Goal: Task Accomplishment & Management: Use online tool/utility

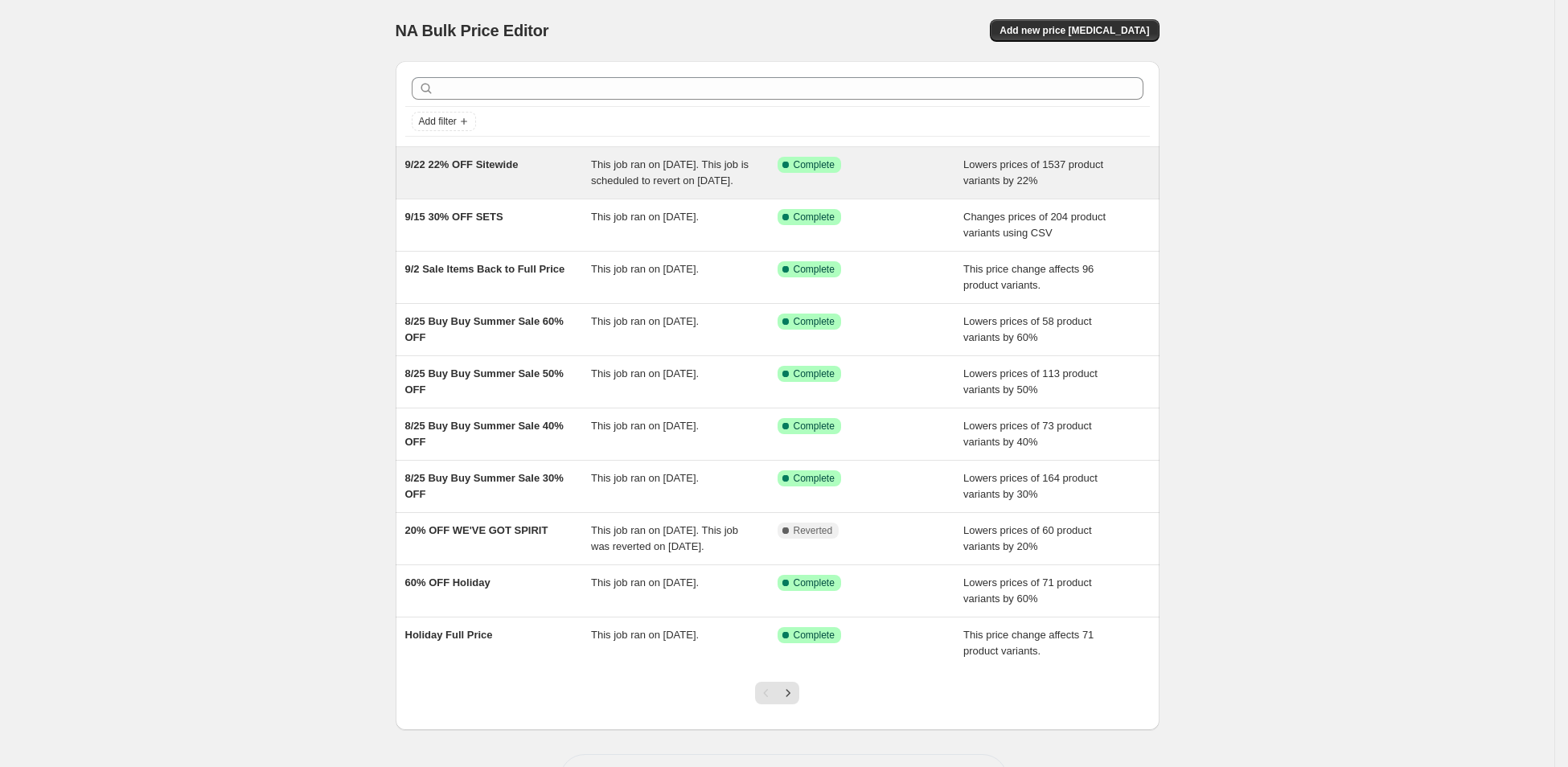
click at [475, 180] on div "9/22 22% OFF Sitewide" at bounding box center [498, 172] width 186 height 32
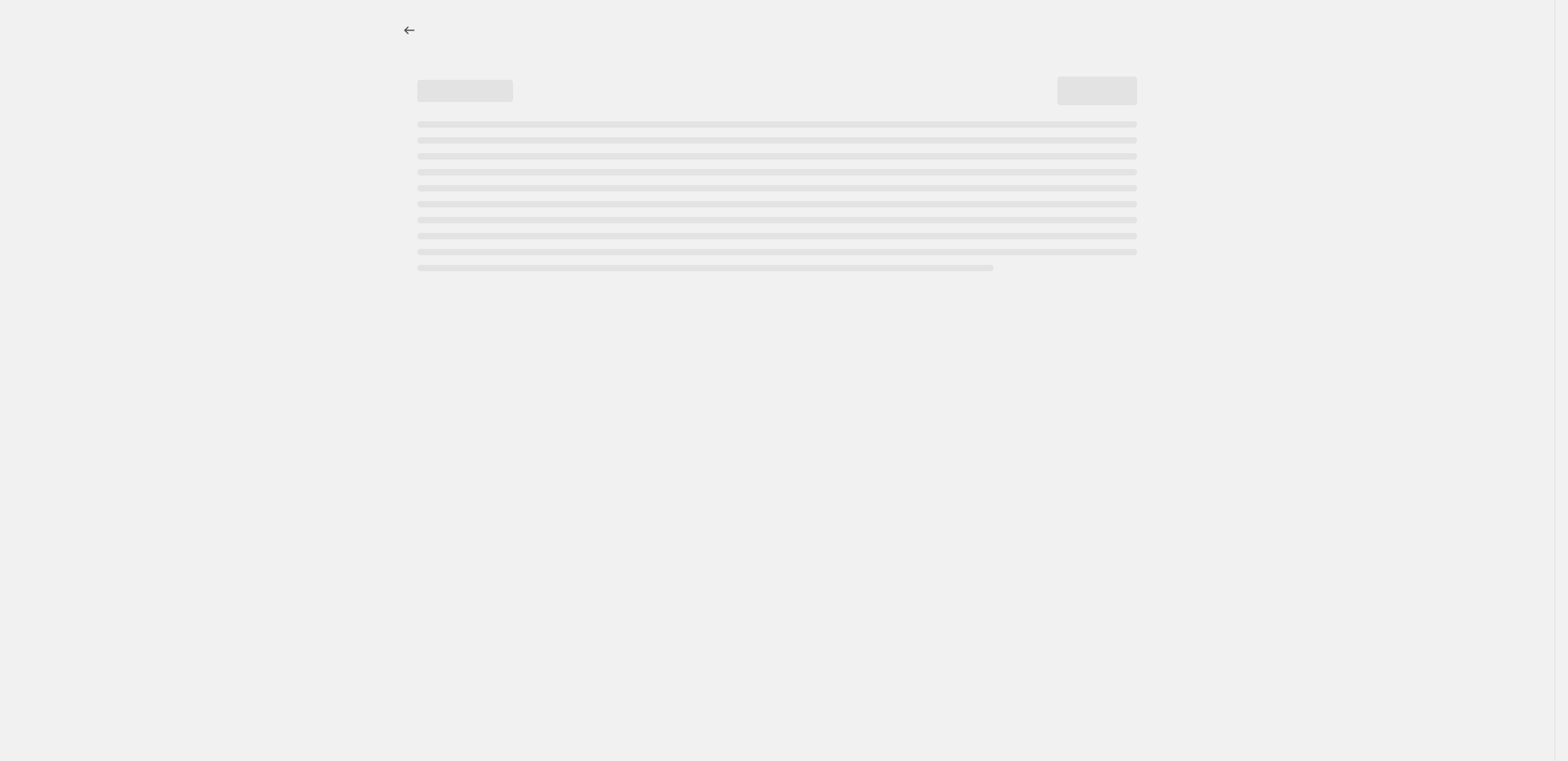
select select "percentage"
select select "product_status"
select select "inventory_quantity"
select select ">"
select select "tag"
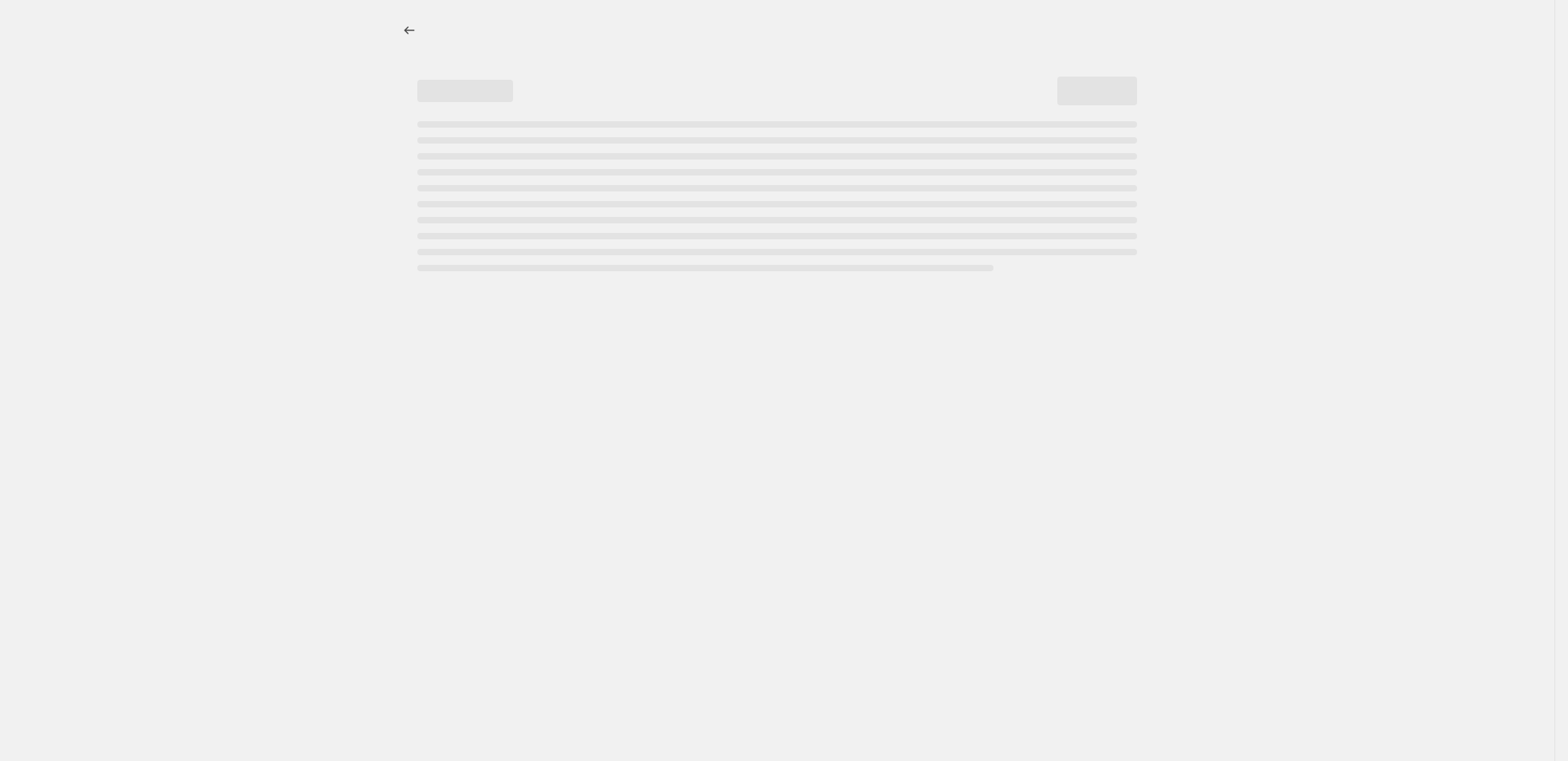
select select "not_equal"
select select "product_type"
select select "not_equal"
select select "product_type"
select select "not_equal"
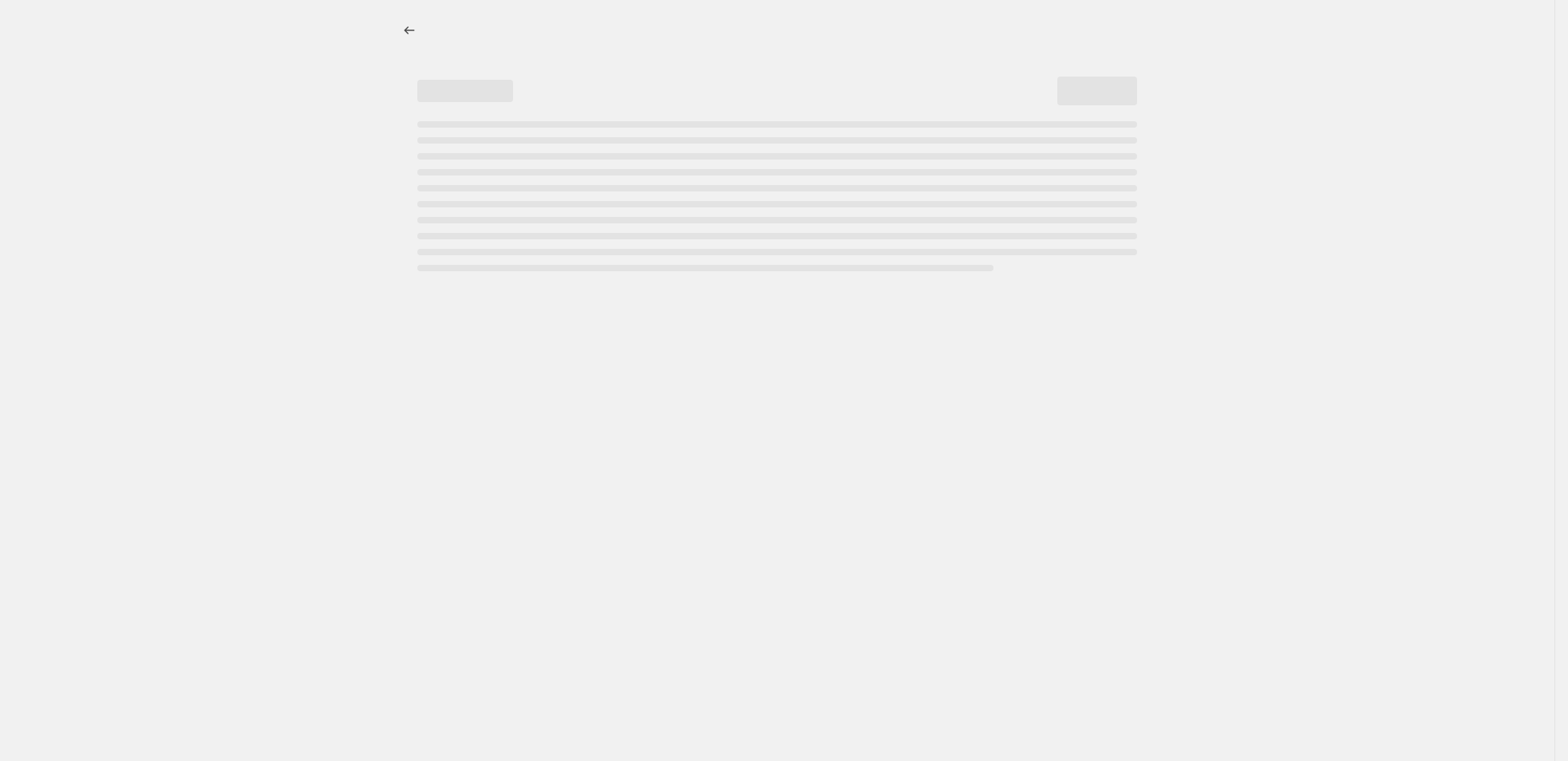
select select "tag"
select select "not_equal"
select select "collection"
select select "not_equal"
select select "tag"
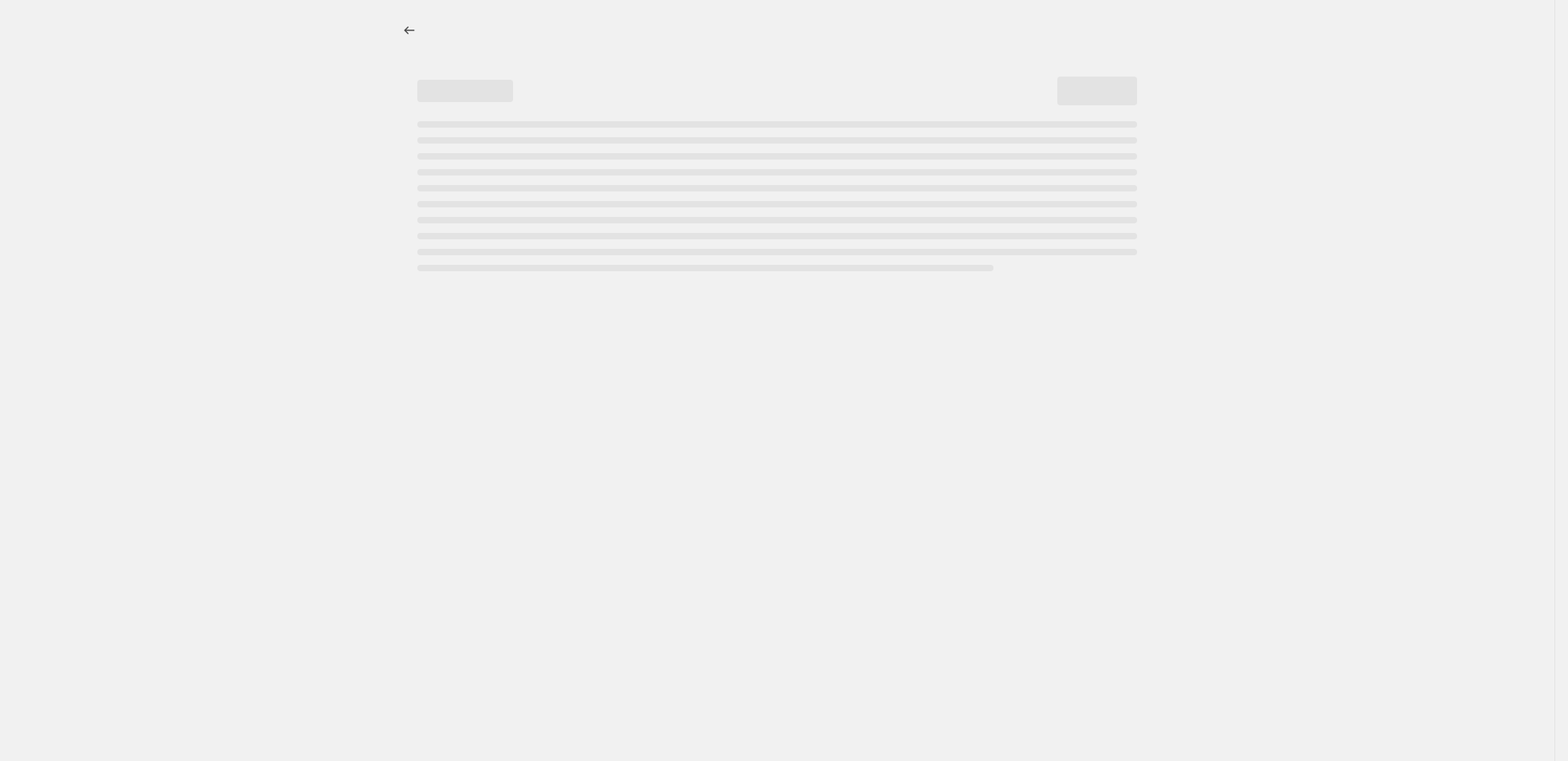
select select "not_equal"
select select "tag"
select select "not_equal"
select select "tag"
select select "not_equal"
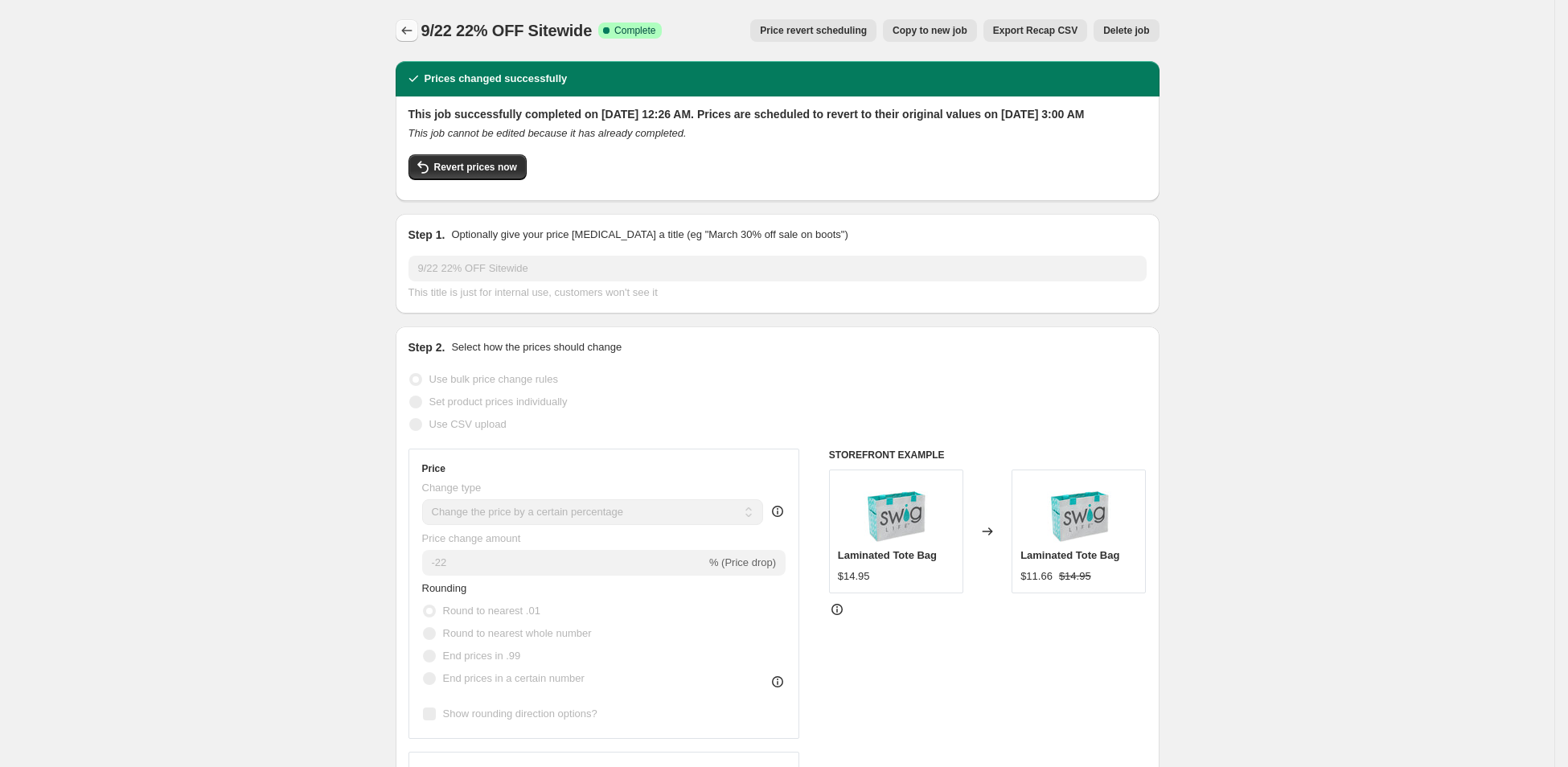
click at [409, 28] on icon "Price change jobs" at bounding box center [406, 30] width 16 height 16
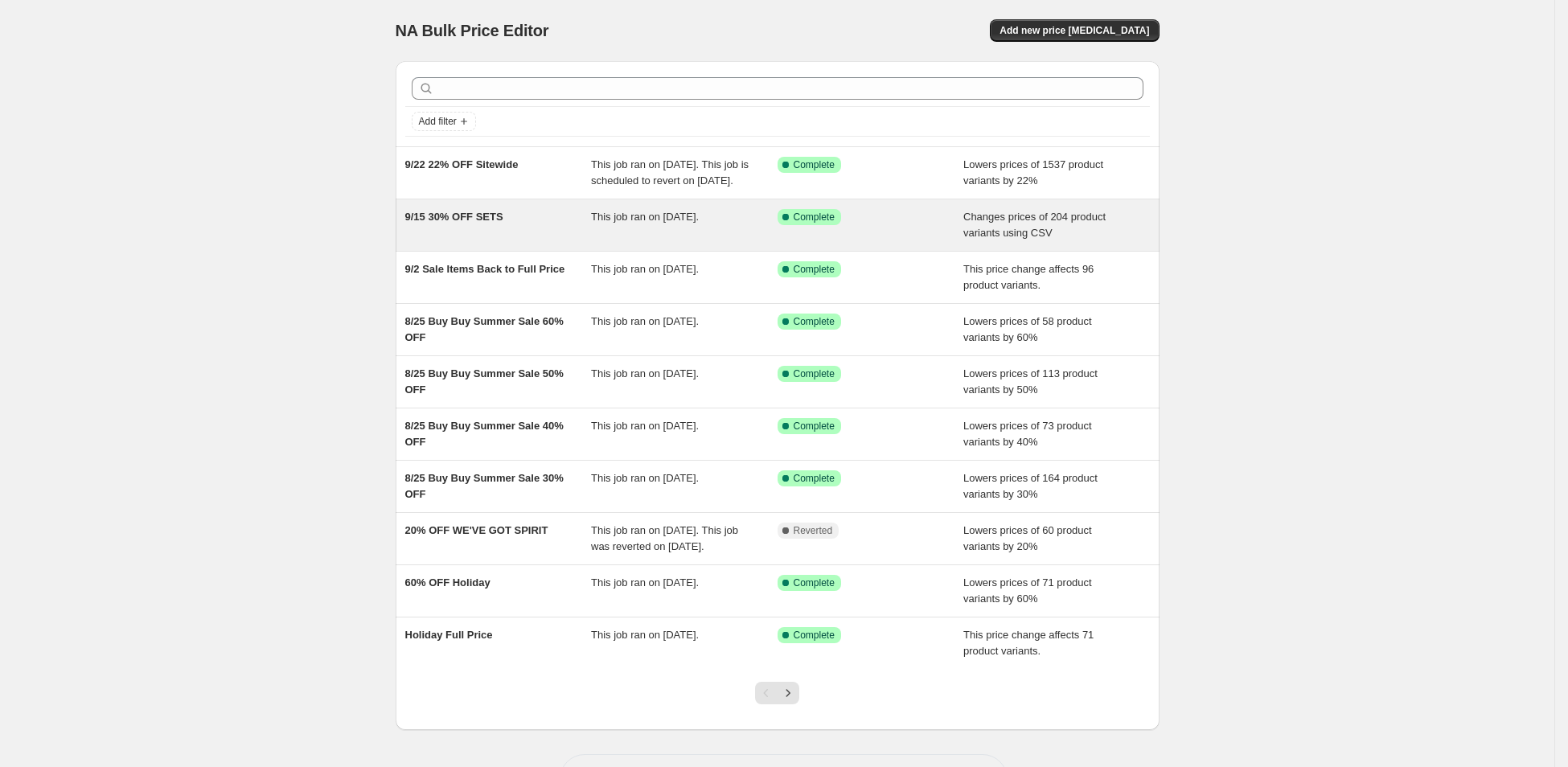
click at [456, 241] on div "9/15 30% OFF SETS" at bounding box center [498, 224] width 186 height 32
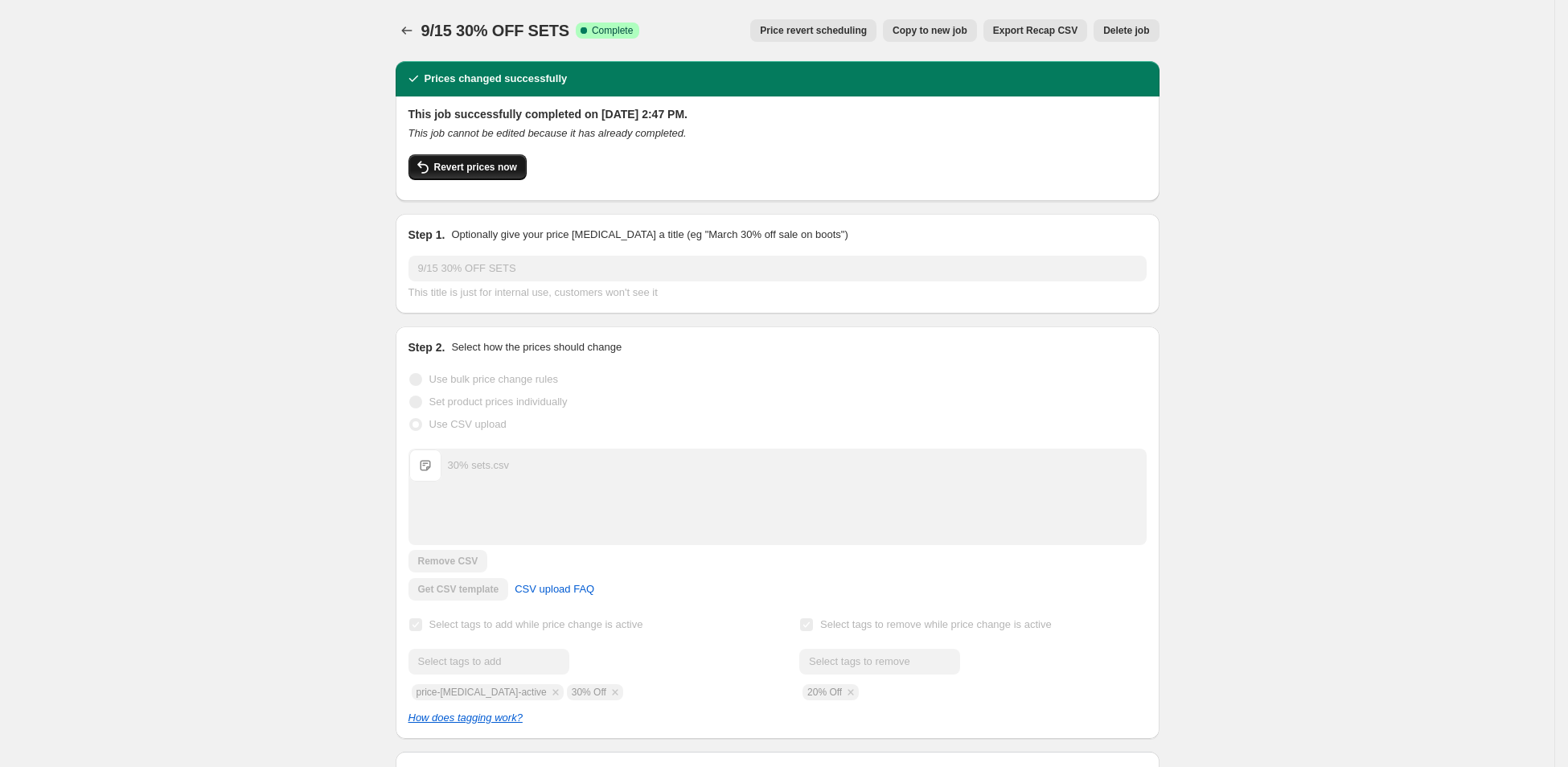
click at [466, 164] on span "Revert prices now" at bounding box center [476, 167] width 83 height 13
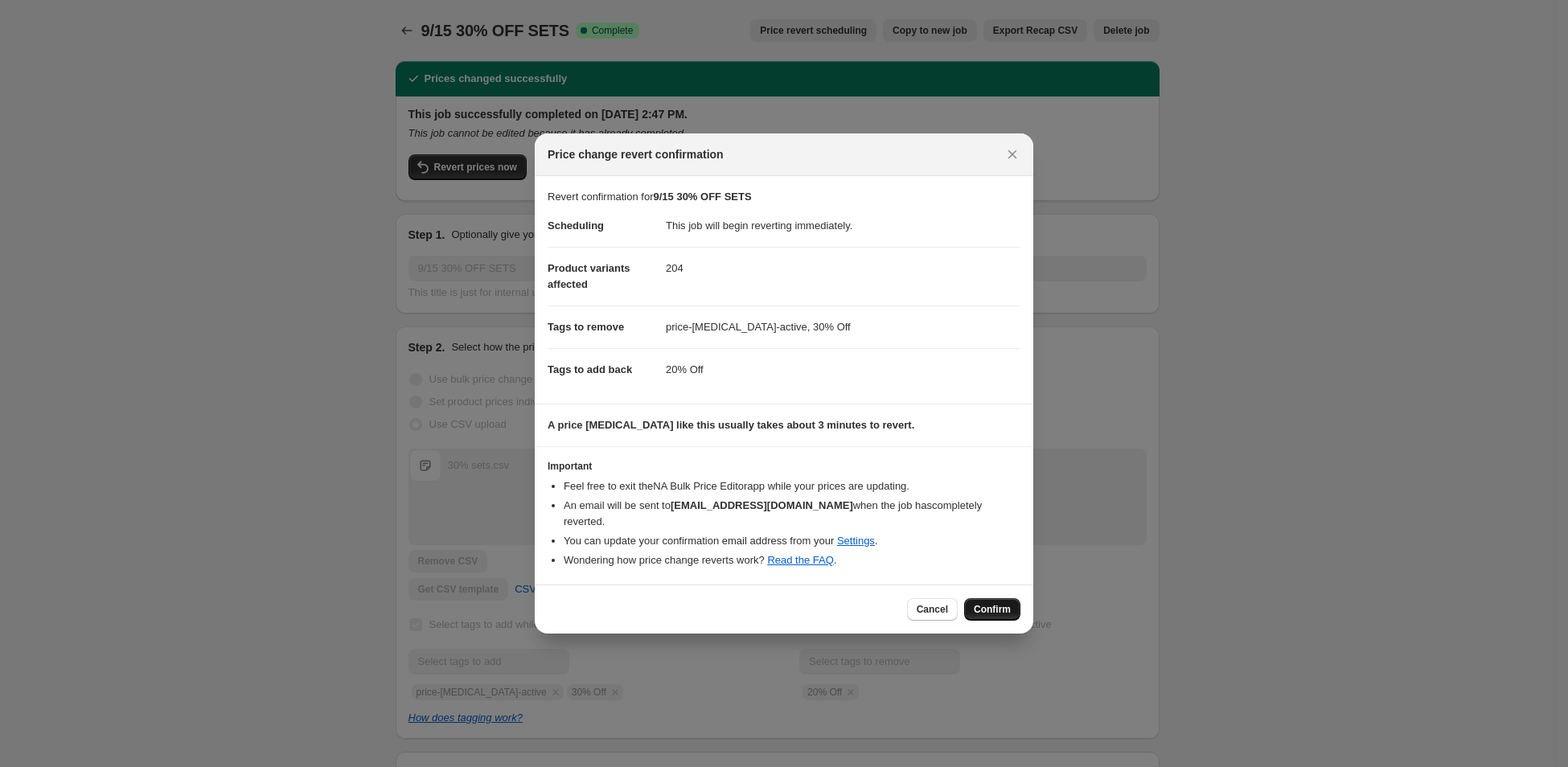
click at [1000, 603] on span "Confirm" at bounding box center [992, 609] width 37 height 13
